Goal: Task Accomplishment & Management: Use online tool/utility

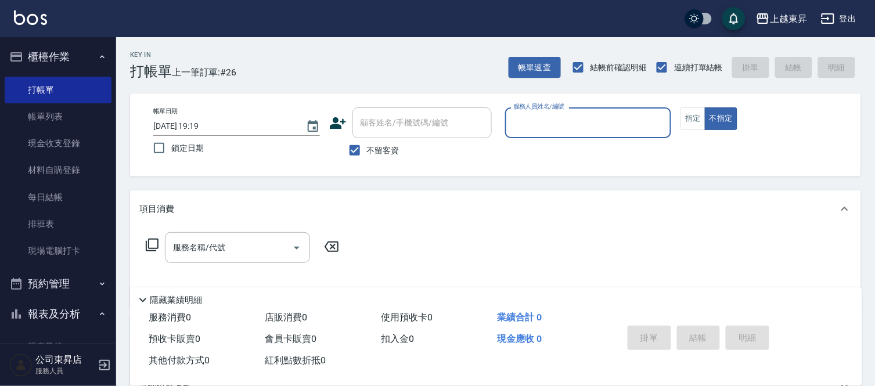
click at [563, 131] on input "服務人員姓名/編號" at bounding box center [588, 123] width 156 height 20
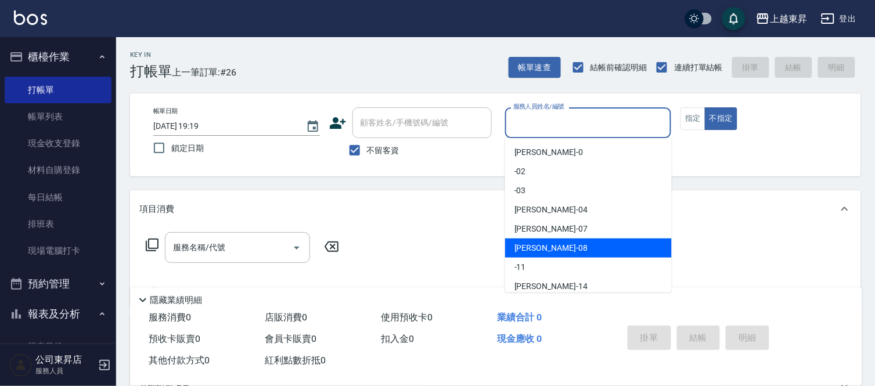
click at [548, 247] on span "[PERSON_NAME]-08" at bounding box center [550, 248] width 73 height 12
type input "[PERSON_NAME]-08"
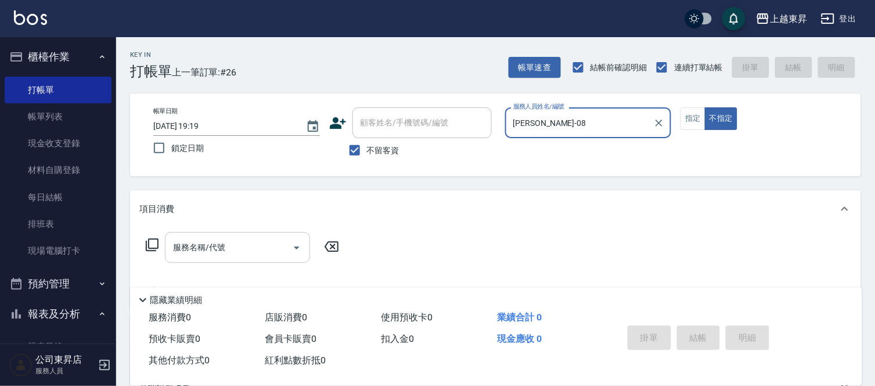
click at [262, 239] on input "服務名稱/代號" at bounding box center [228, 248] width 117 height 20
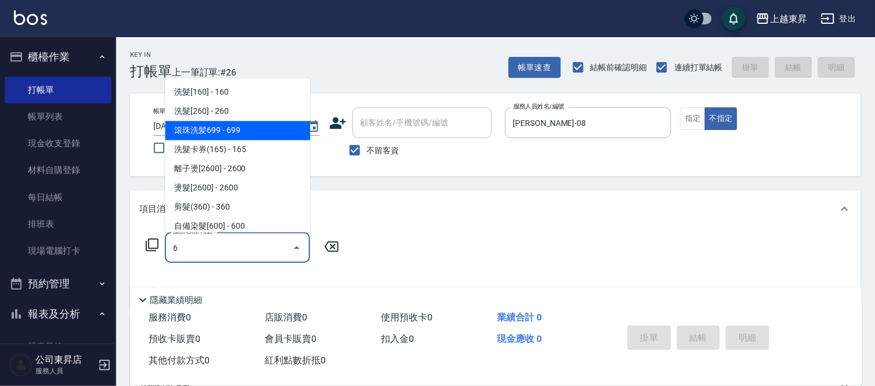
click at [189, 131] on span "滾珠洗髪699 - 699" at bounding box center [237, 130] width 145 height 19
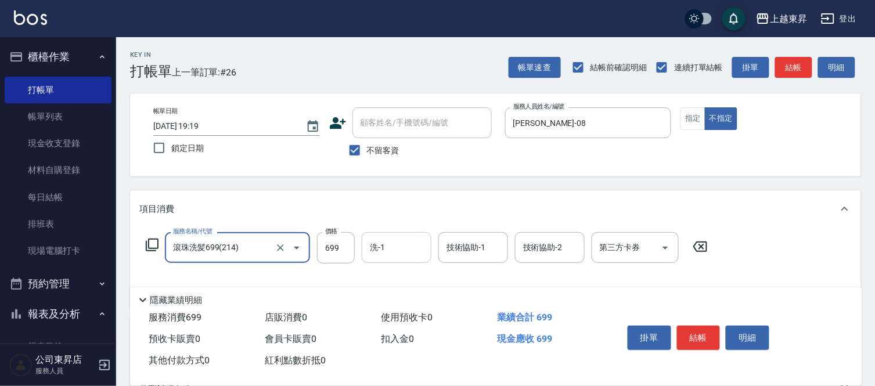
type input "滾珠洗髪699(214)"
click at [419, 253] on input "洗-1" at bounding box center [396, 248] width 59 height 20
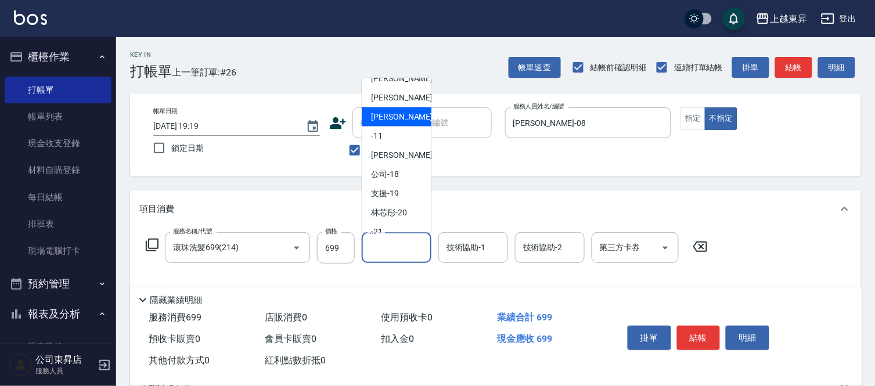
scroll to position [180, 0]
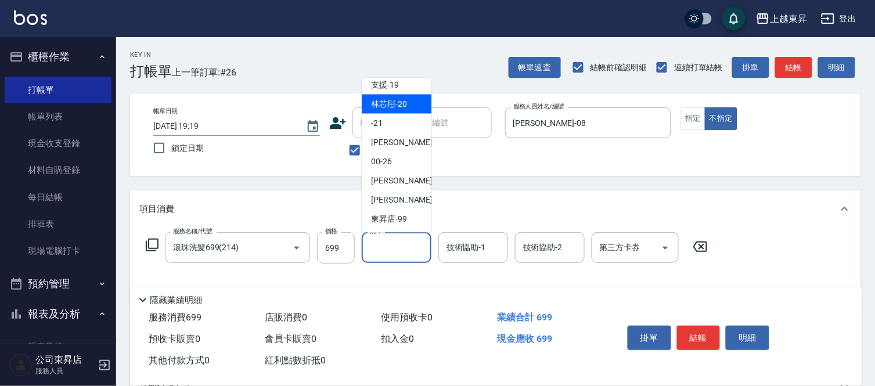
click at [384, 103] on span "林芯彤 -20" at bounding box center [389, 104] width 36 height 12
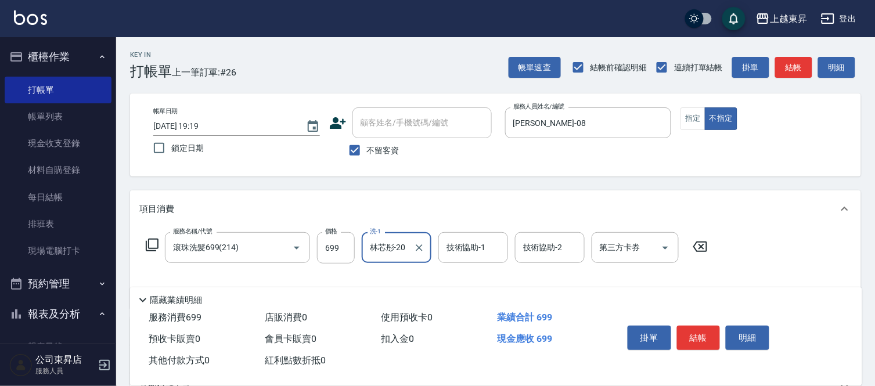
type input "林芯彤-20"
click at [485, 250] on div "技術協助-1 技術協助-1" at bounding box center [473, 247] width 70 height 31
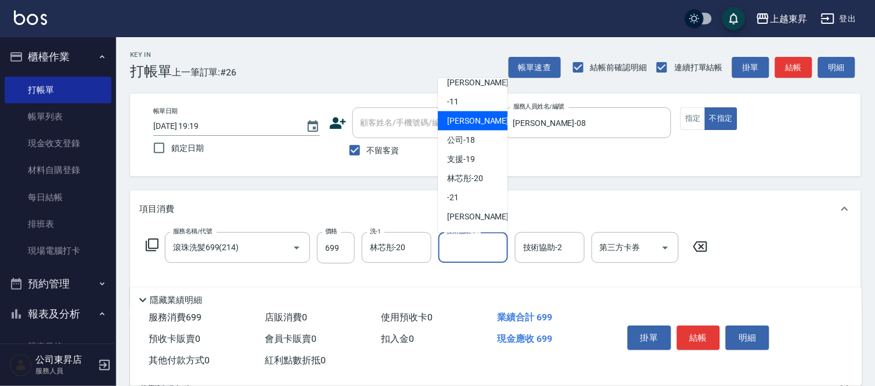
scroll to position [129, 0]
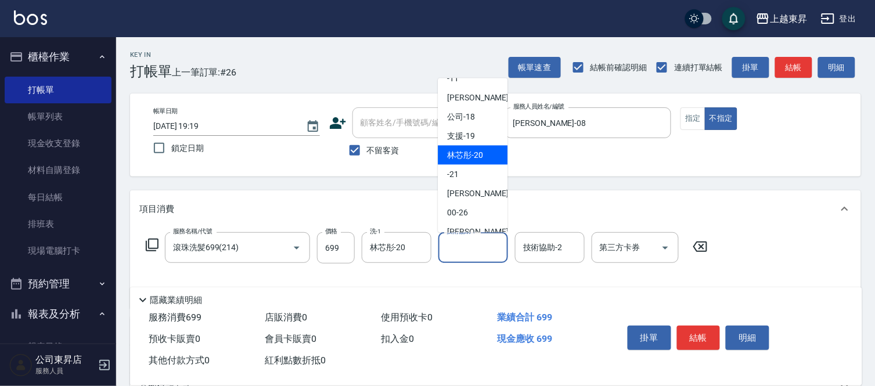
click at [463, 157] on span "林芯彤 -20" at bounding box center [465, 155] width 36 height 12
type input "林芯彤-20"
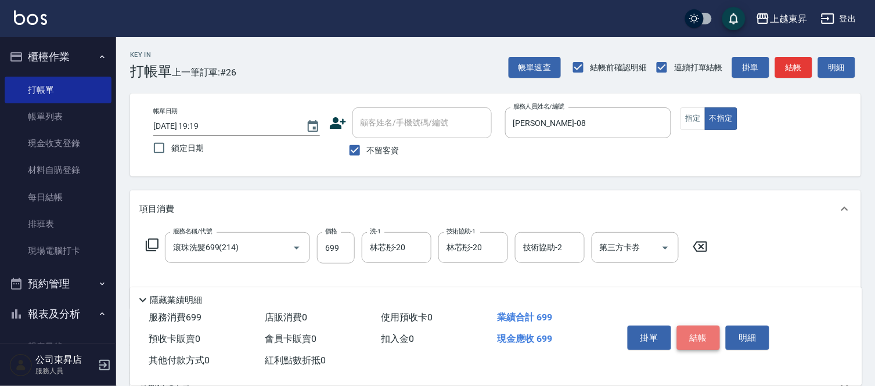
click at [701, 341] on button "結帳" at bounding box center [699, 338] width 44 height 24
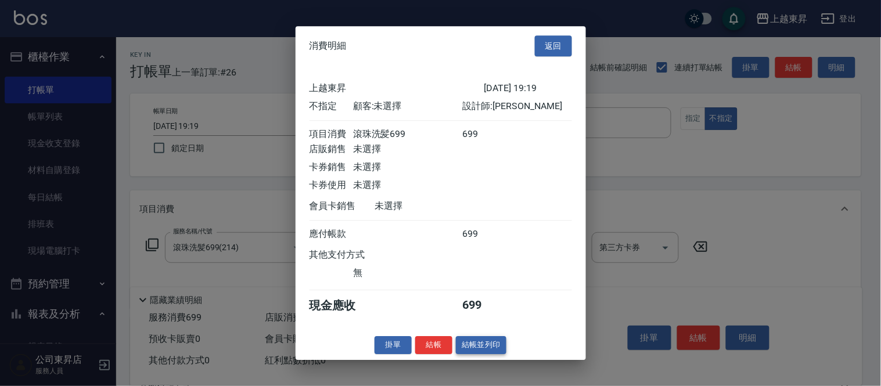
click at [483, 348] on button "結帳並列印" at bounding box center [481, 345] width 51 height 18
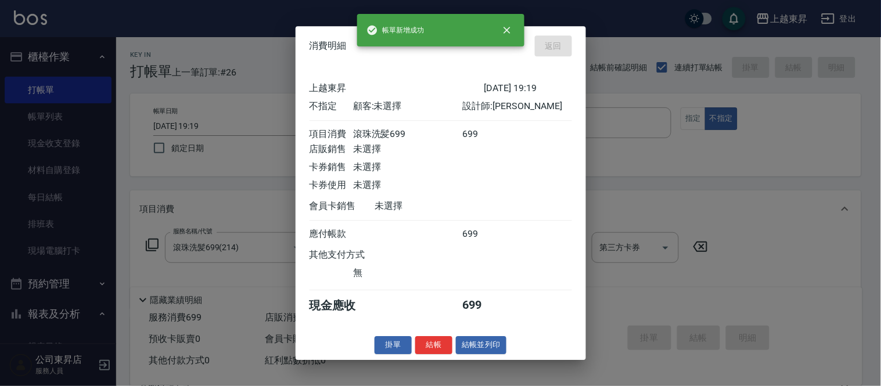
type input "[DATE] 19:53"
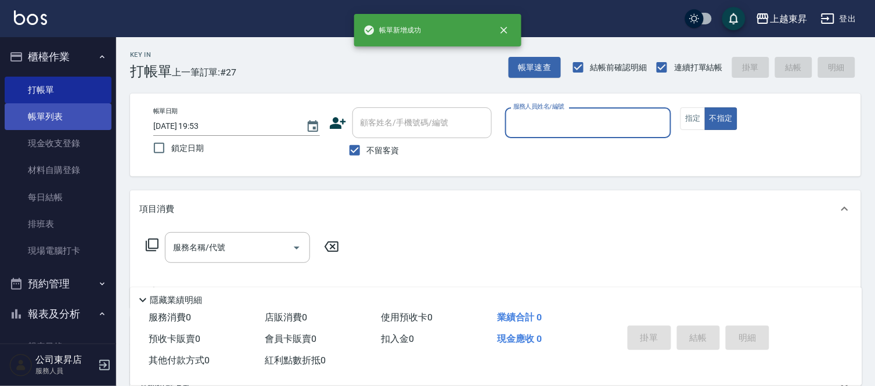
click at [77, 120] on link "帳單列表" at bounding box center [58, 116] width 107 height 27
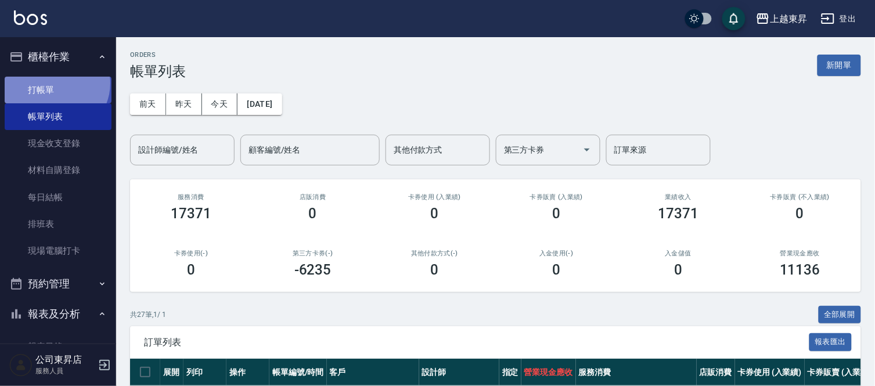
click at [54, 83] on link "打帳單" at bounding box center [58, 90] width 107 height 27
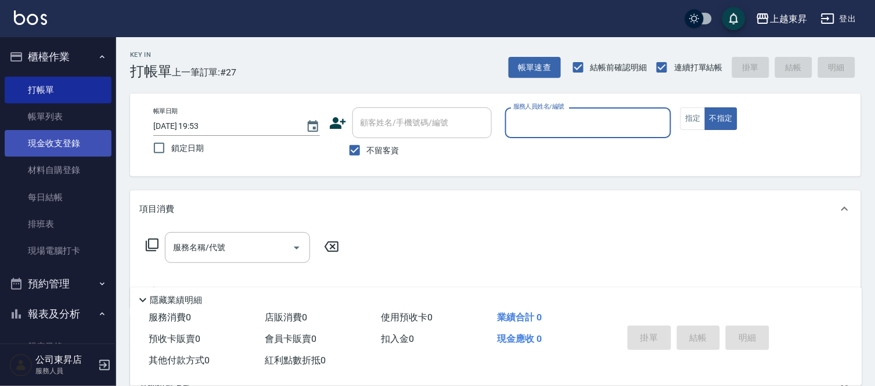
click at [63, 146] on link "現金收支登錄" at bounding box center [58, 143] width 107 height 27
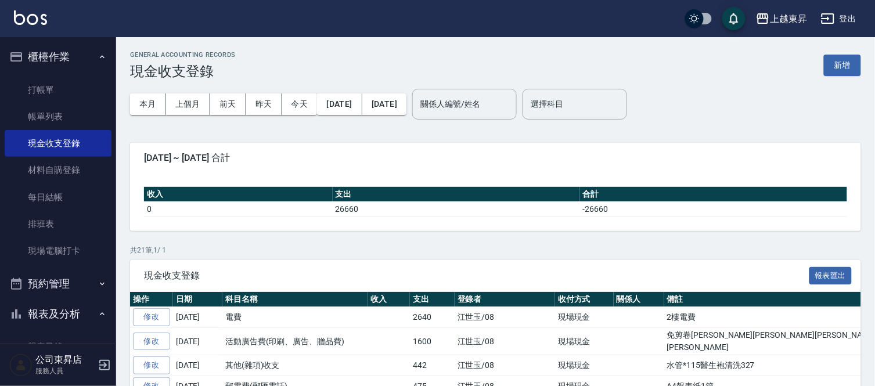
click at [838, 64] on button "新增" at bounding box center [842, 65] width 37 height 21
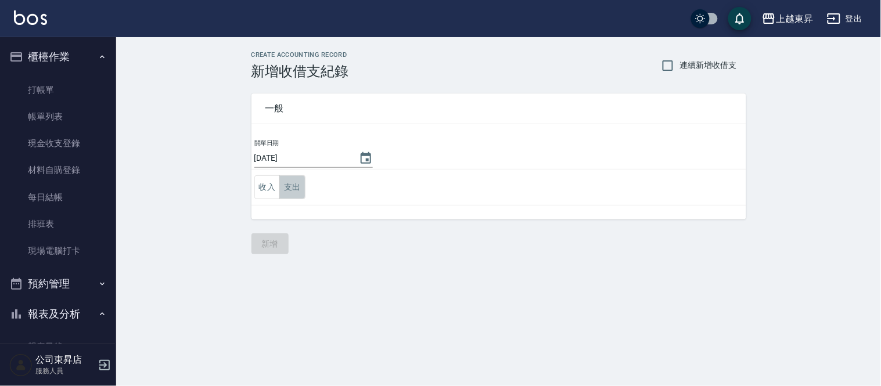
click at [293, 186] on button "支出" at bounding box center [292, 187] width 26 height 24
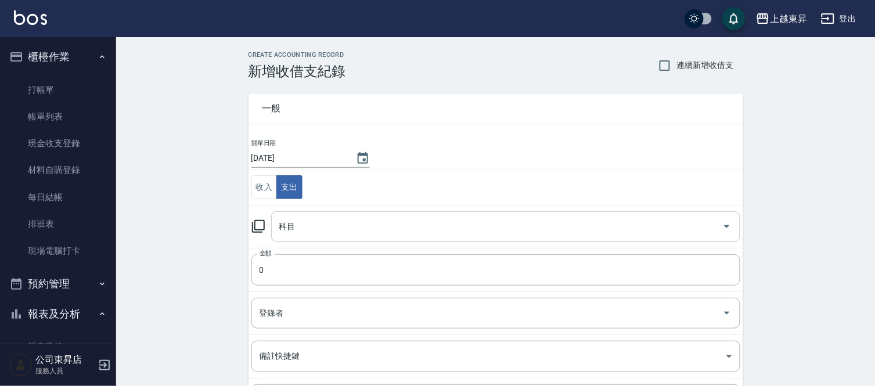
click at [285, 229] on input "科目" at bounding box center [496, 227] width 441 height 20
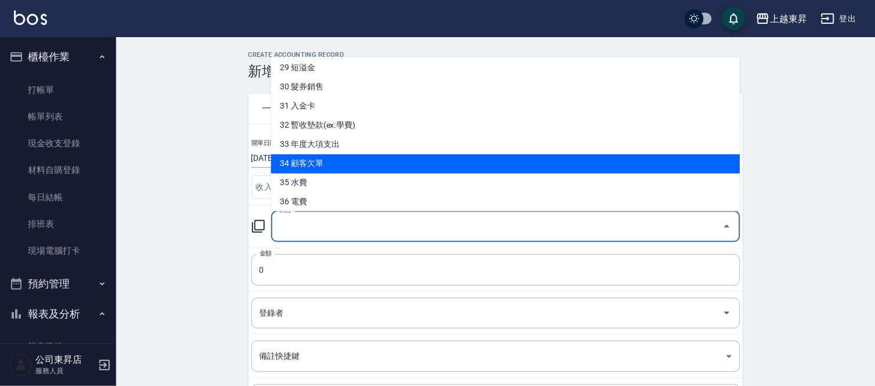
scroll to position [581, 0]
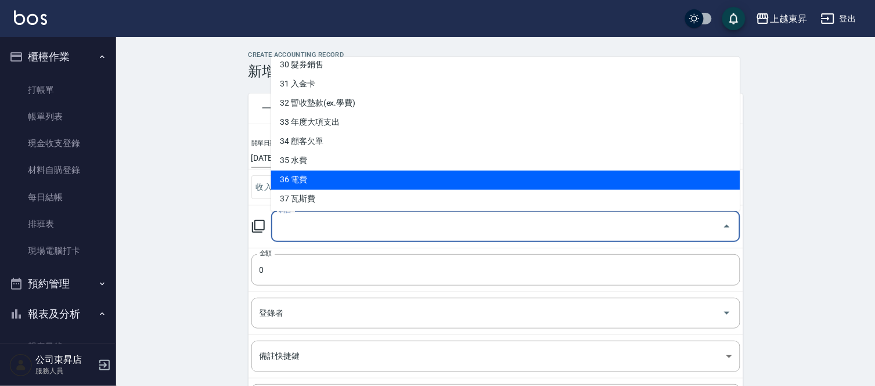
click at [285, 178] on li "36 電費" at bounding box center [505, 180] width 469 height 19
type input "36 電費"
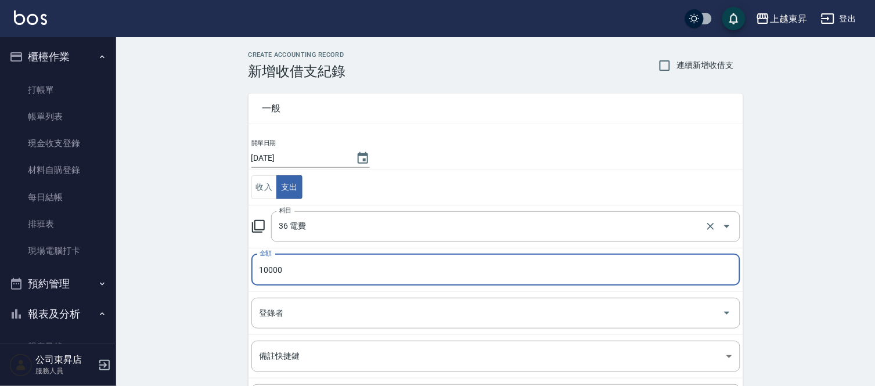
type input "10000"
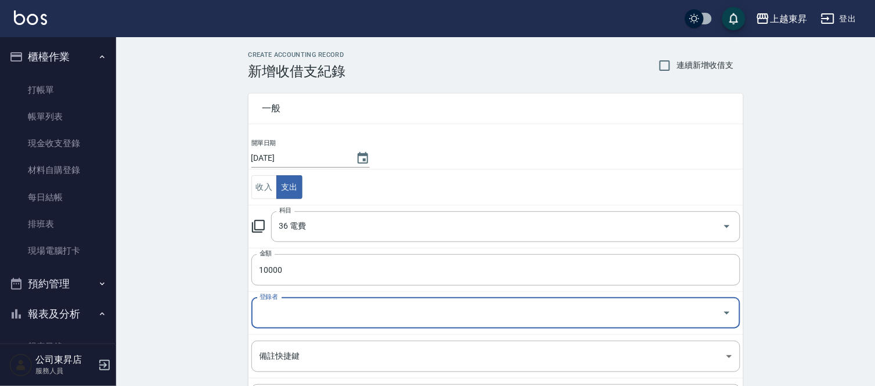
click at [274, 314] on input "登錄者" at bounding box center [487, 313] width 461 height 20
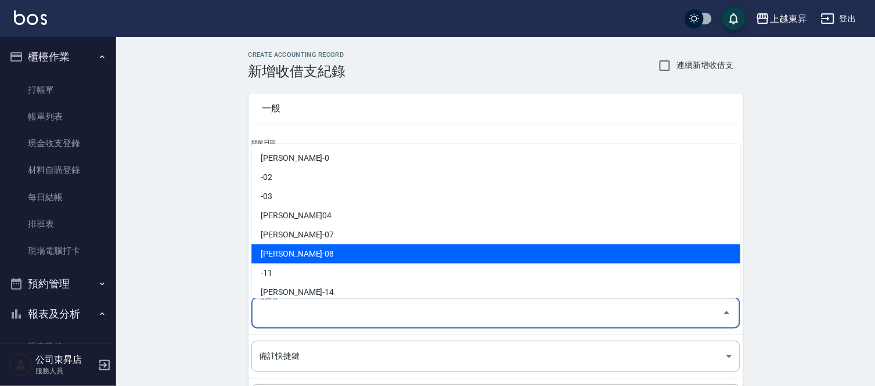
click at [298, 252] on li "[PERSON_NAME]-08" at bounding box center [495, 253] width 489 height 19
type input "[PERSON_NAME]-08"
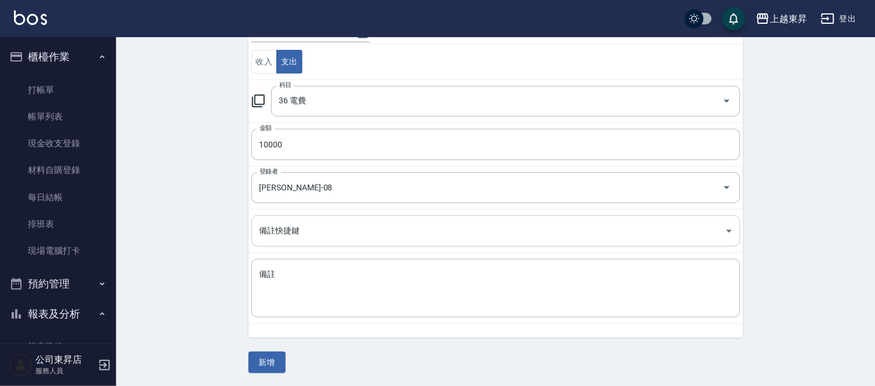
scroll to position [126, 0]
click at [265, 275] on textarea "備註" at bounding box center [496, 287] width 473 height 39
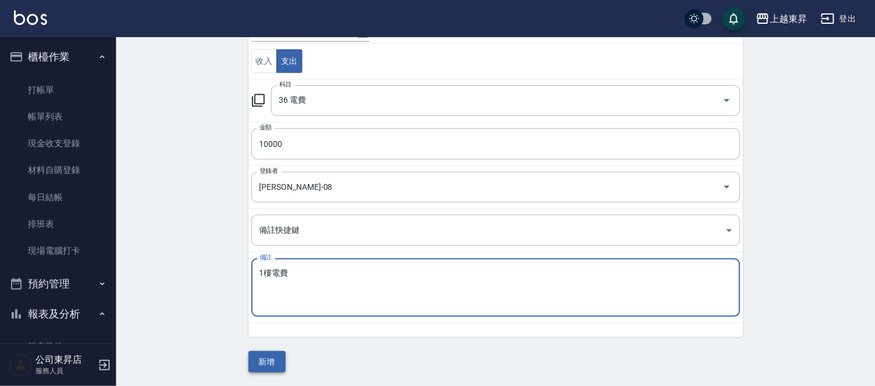
type textarea "1樓電費"
click at [266, 361] on button "新增" at bounding box center [267, 361] width 37 height 21
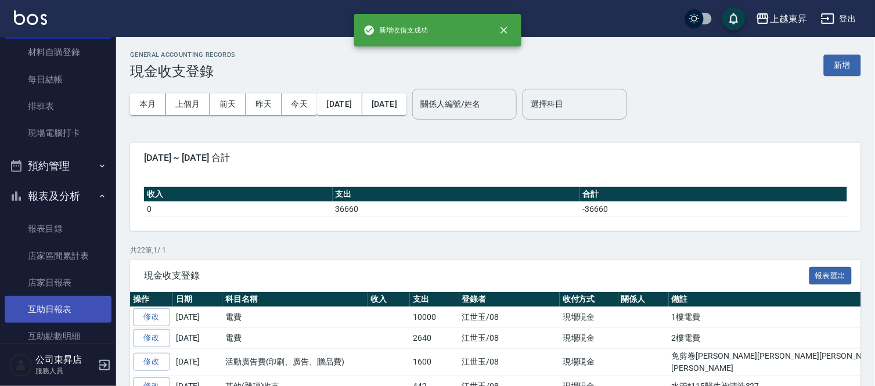
scroll to position [258, 0]
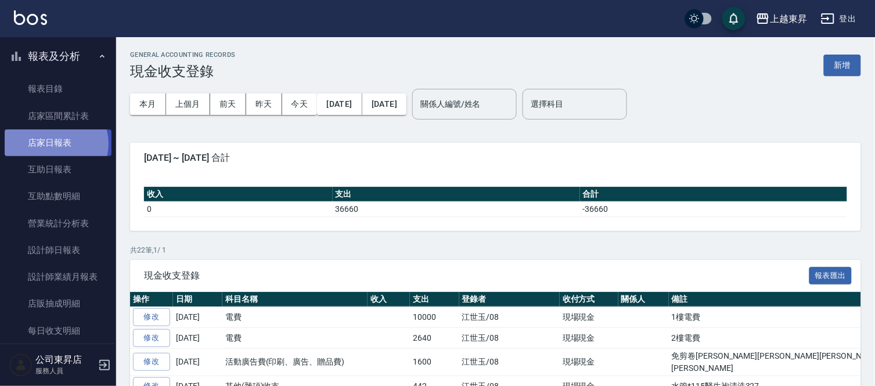
click at [55, 143] on link "店家日報表" at bounding box center [58, 142] width 107 height 27
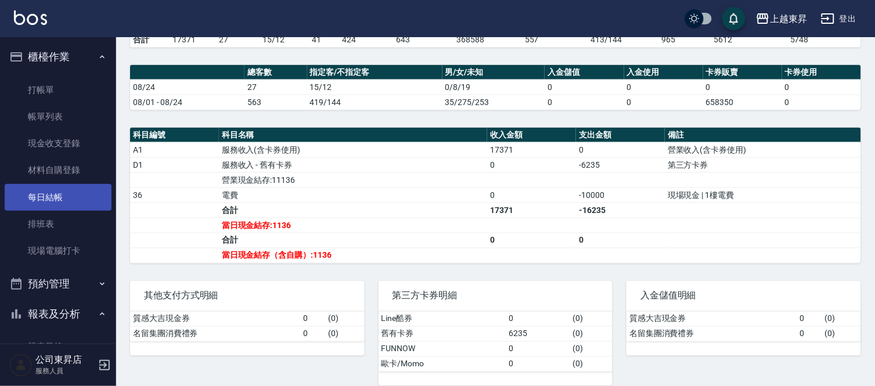
click at [43, 196] on link "每日結帳" at bounding box center [58, 197] width 107 height 27
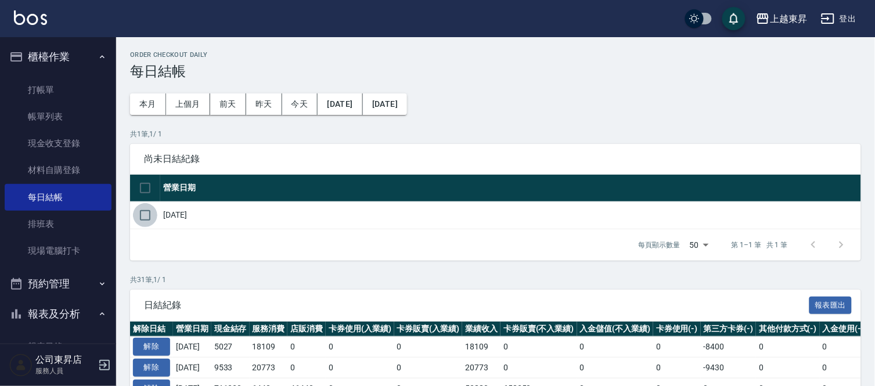
click at [140, 214] on input "checkbox" at bounding box center [145, 215] width 24 height 24
checkbox input "true"
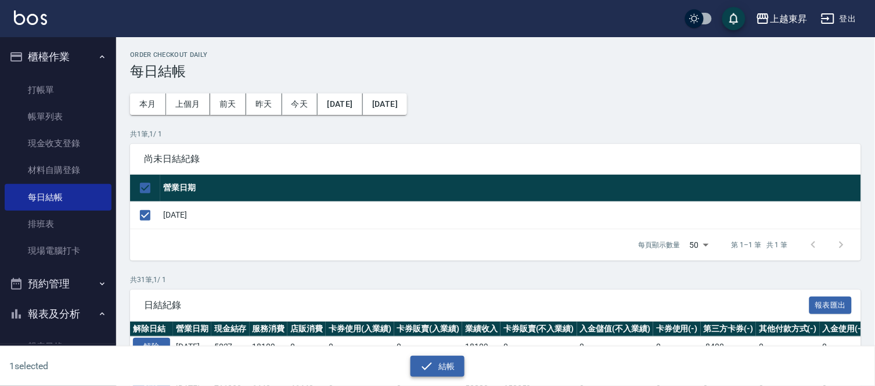
click at [454, 363] on button "結帳" at bounding box center [438, 366] width 54 height 21
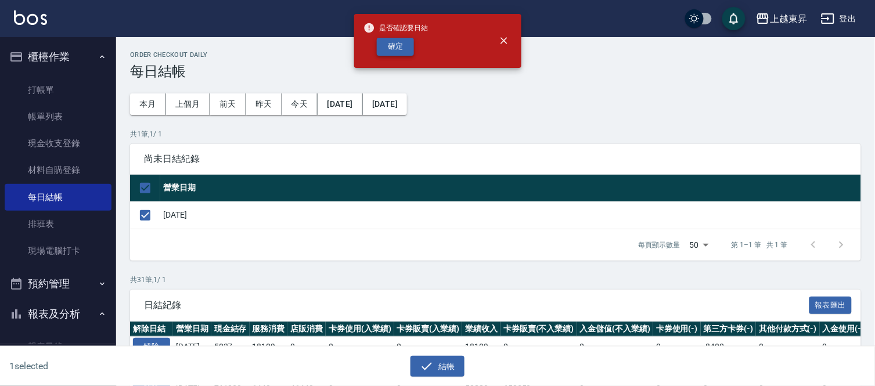
click at [383, 39] on button "確定" at bounding box center [395, 47] width 37 height 18
checkbox input "false"
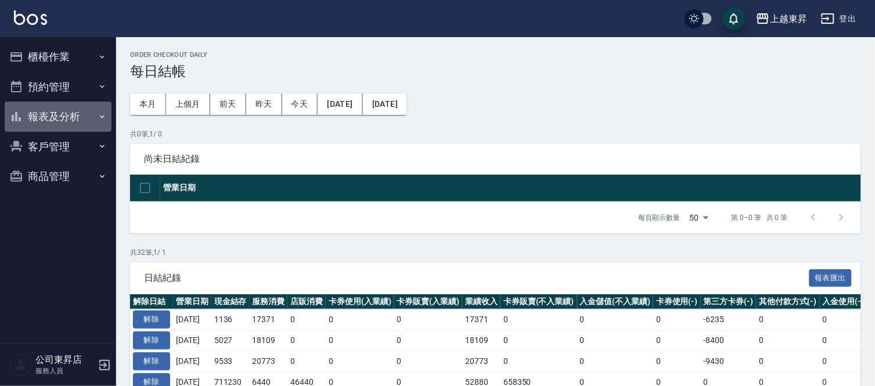
click at [64, 117] on button "報表及分析" at bounding box center [58, 117] width 107 height 30
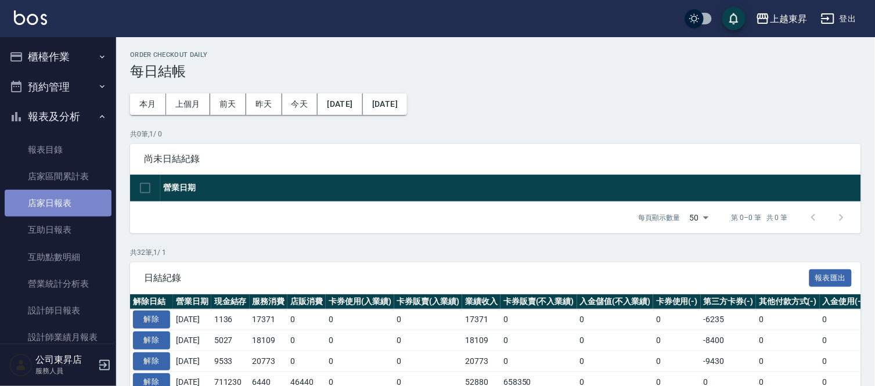
click at [60, 206] on link "店家日報表" at bounding box center [58, 203] width 107 height 27
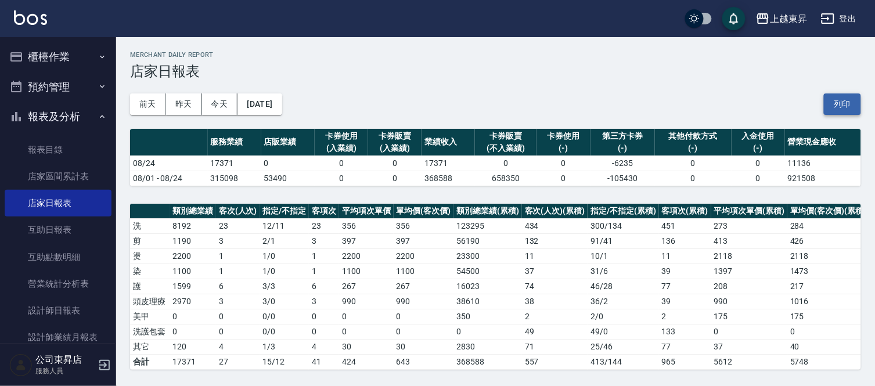
click at [838, 111] on button "列印" at bounding box center [842, 103] width 37 height 21
click at [30, 225] on link "互助日報表" at bounding box center [58, 230] width 107 height 27
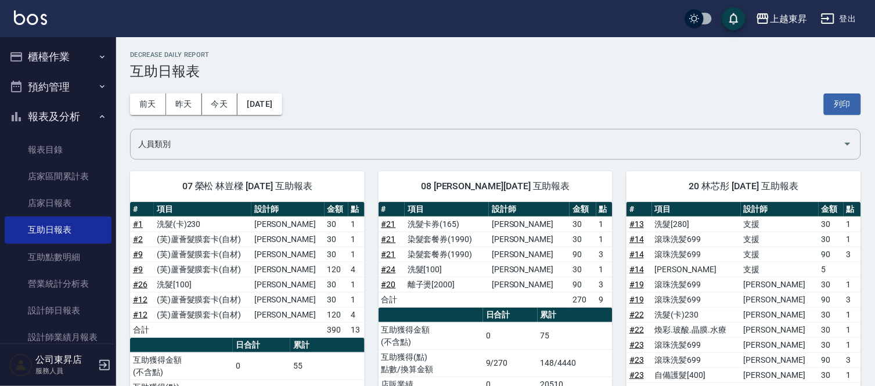
drag, startPoint x: 833, startPoint y: 106, endPoint x: 689, endPoint y: 337, distance: 272.8
click at [833, 106] on button "列印" at bounding box center [842, 103] width 37 height 21
click at [64, 310] on link "設計師日報表" at bounding box center [58, 310] width 107 height 27
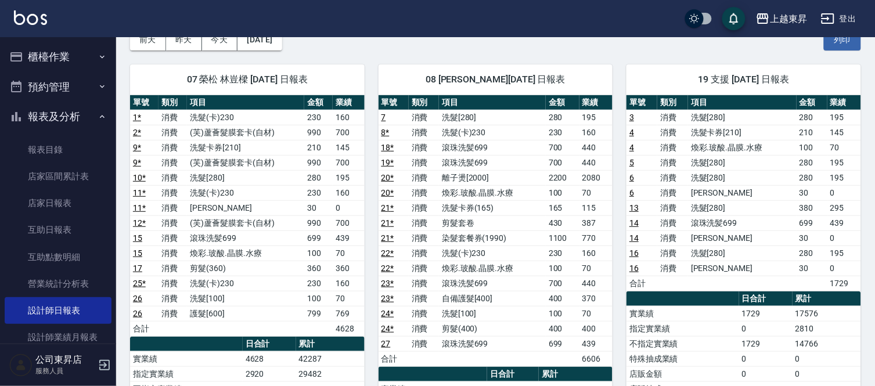
scroll to position [58, 0]
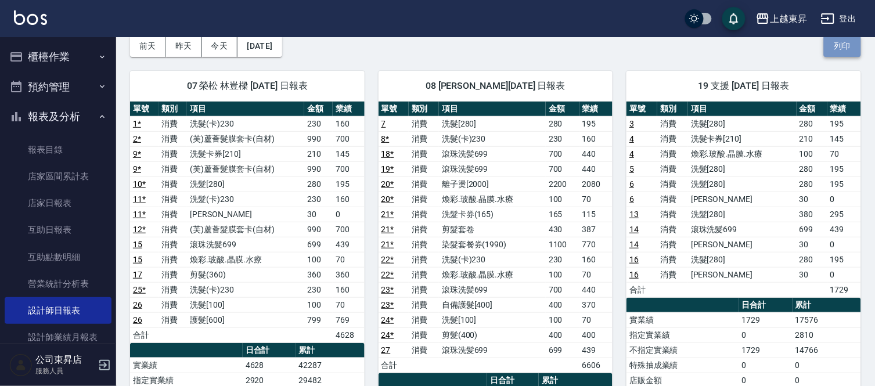
click at [840, 51] on button "列印" at bounding box center [842, 45] width 37 height 21
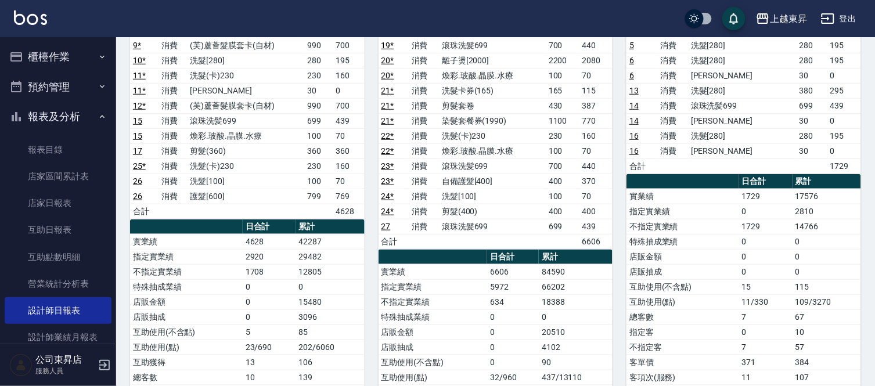
scroll to position [187, 0]
